Goal: Transaction & Acquisition: Purchase product/service

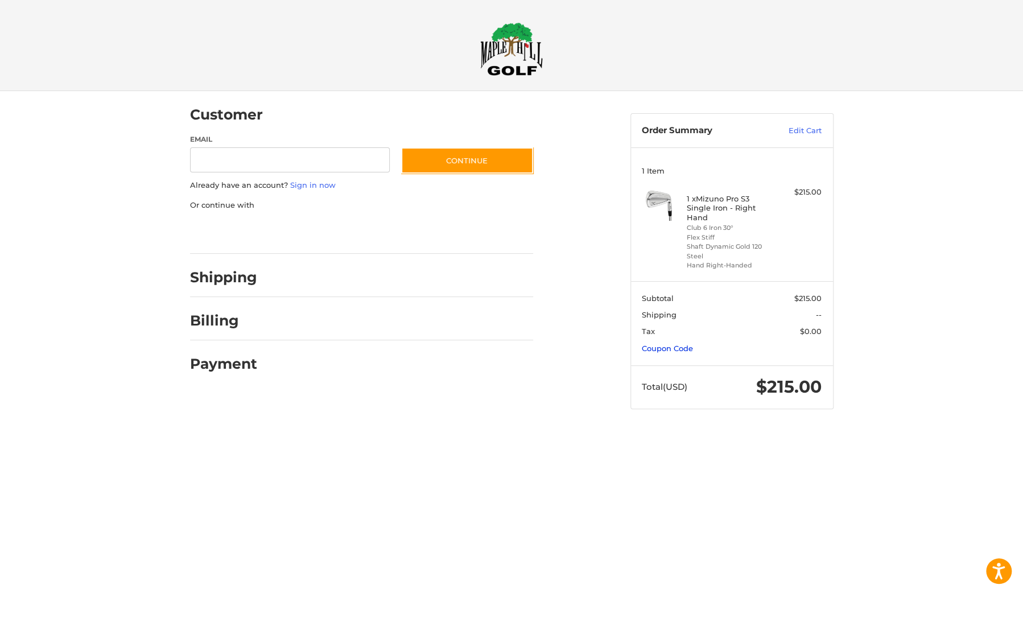
click at [684, 352] on link "Coupon Code" at bounding box center [667, 348] width 51 height 9
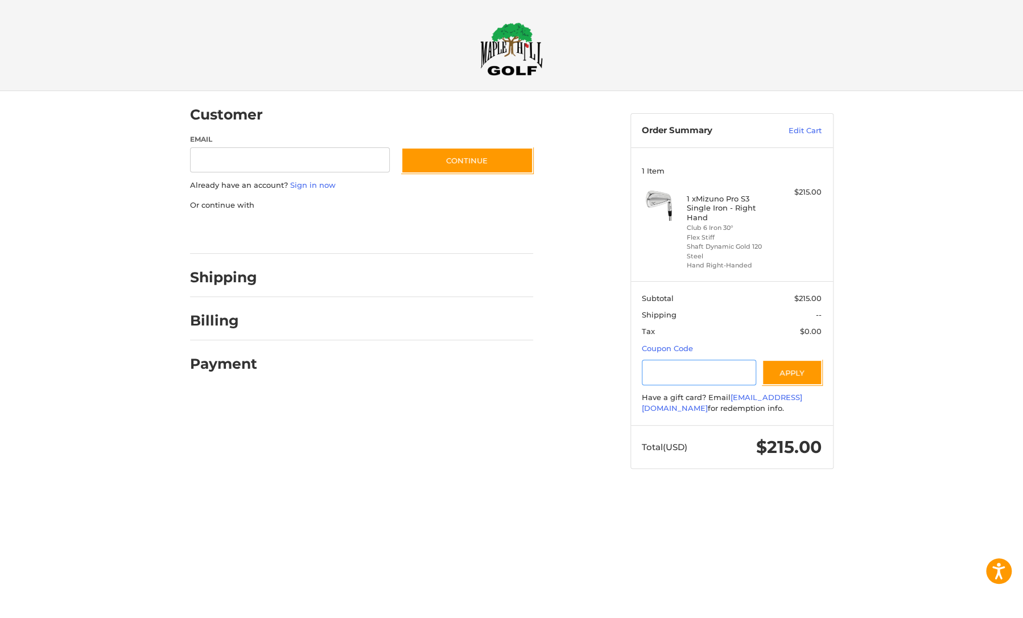
click at [695, 366] on input "Gift Certificate or Coupon Code" at bounding box center [699, 373] width 114 height 26
type input "******"
